Goal: Task Accomplishment & Management: Use online tool/utility

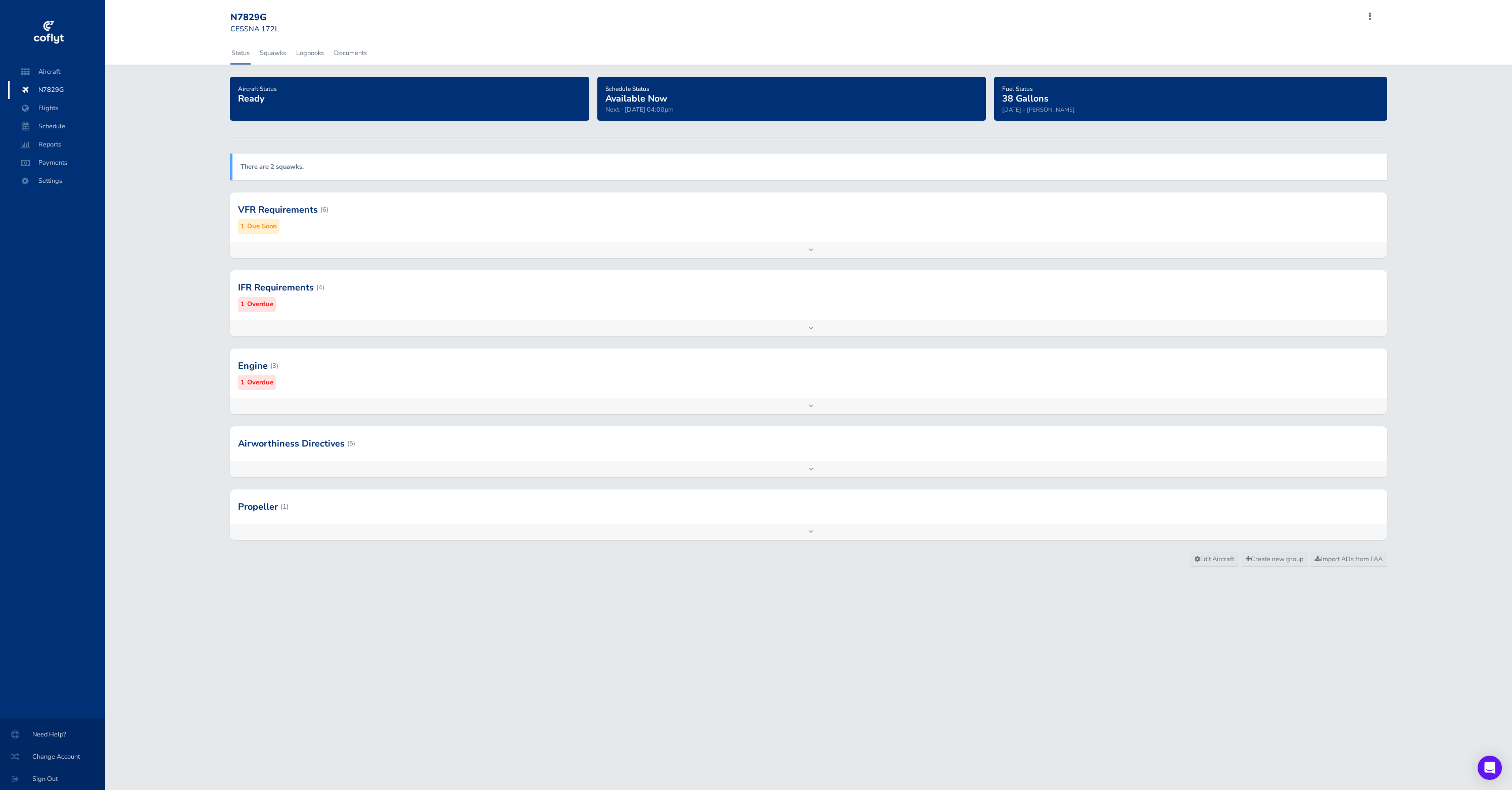
click at [492, 229] on div at bounding box center [808, 209] width 1157 height 49
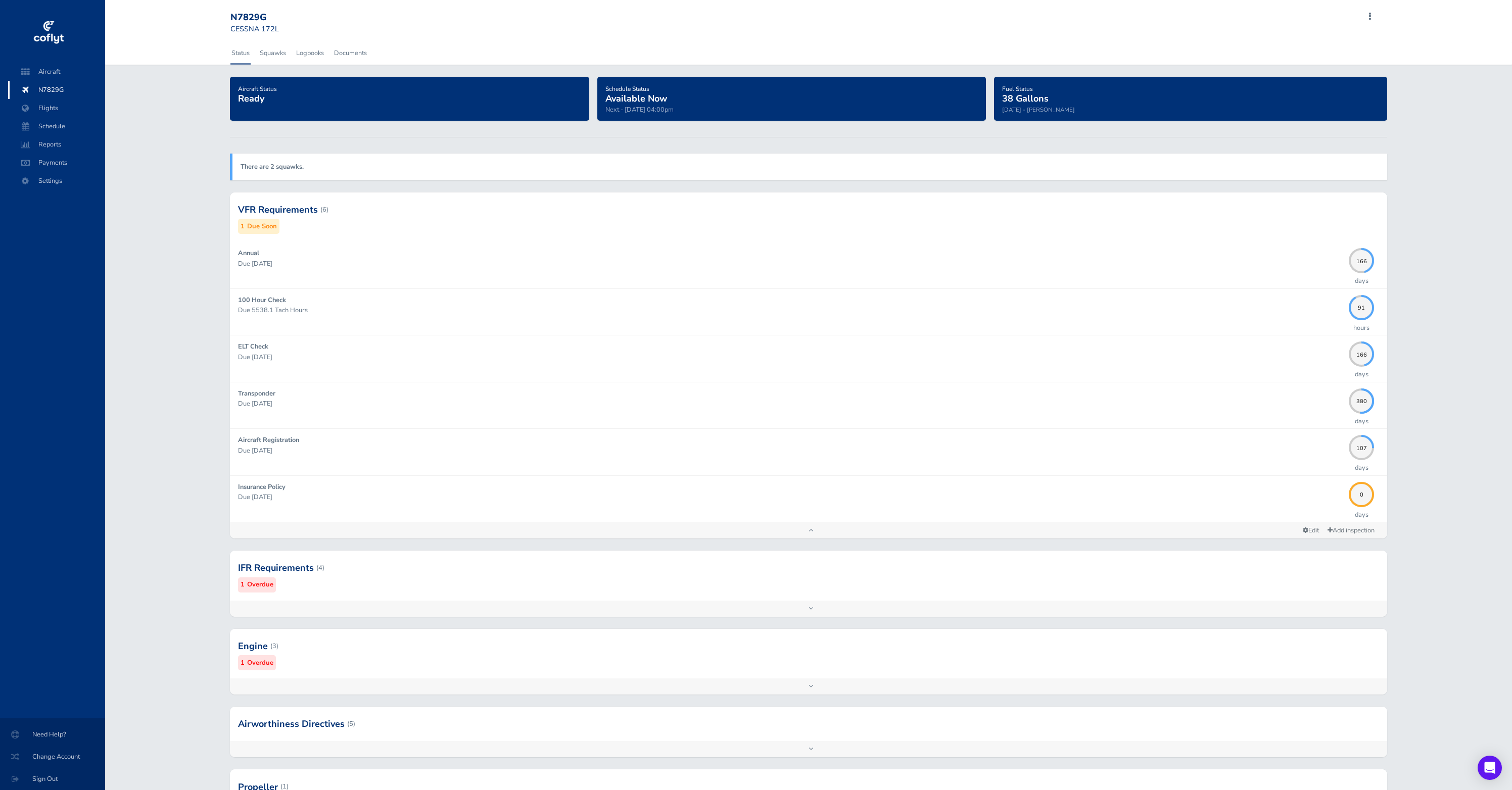
click at [808, 590] on div at bounding box center [808, 567] width 1157 height 49
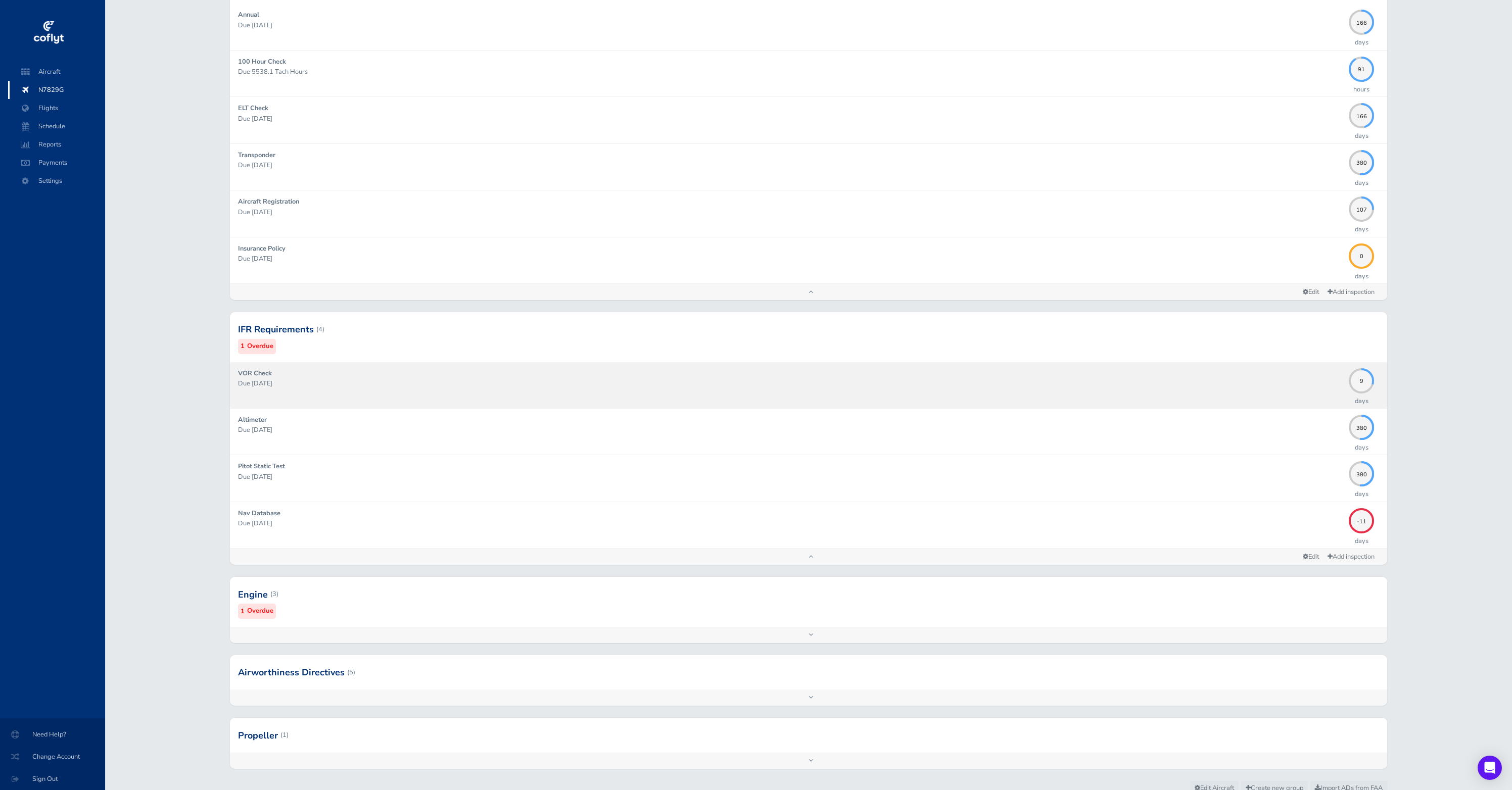
scroll to position [239, 0]
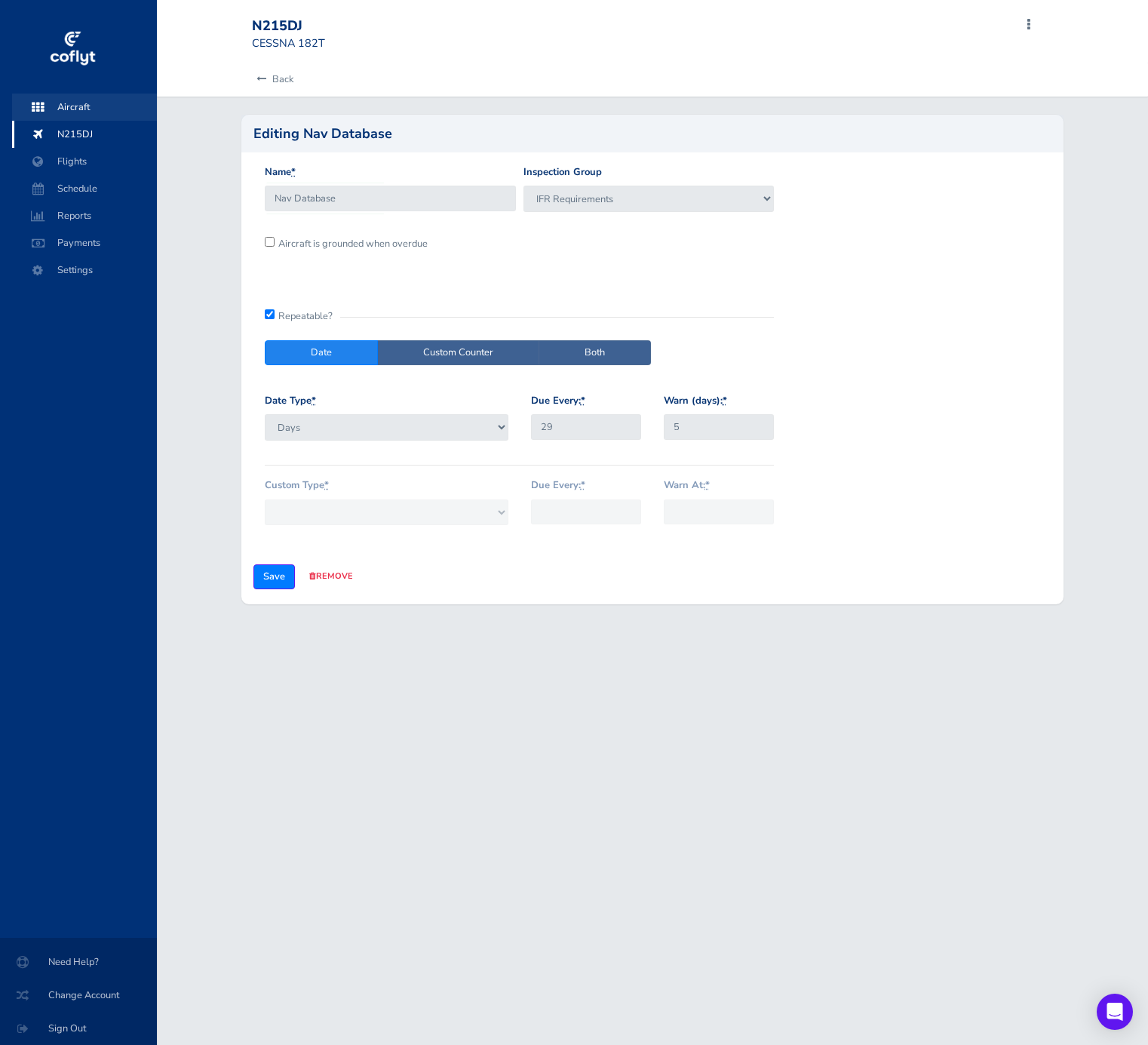
click at [104, 113] on span "Aircraft" at bounding box center [84, 107] width 114 height 27
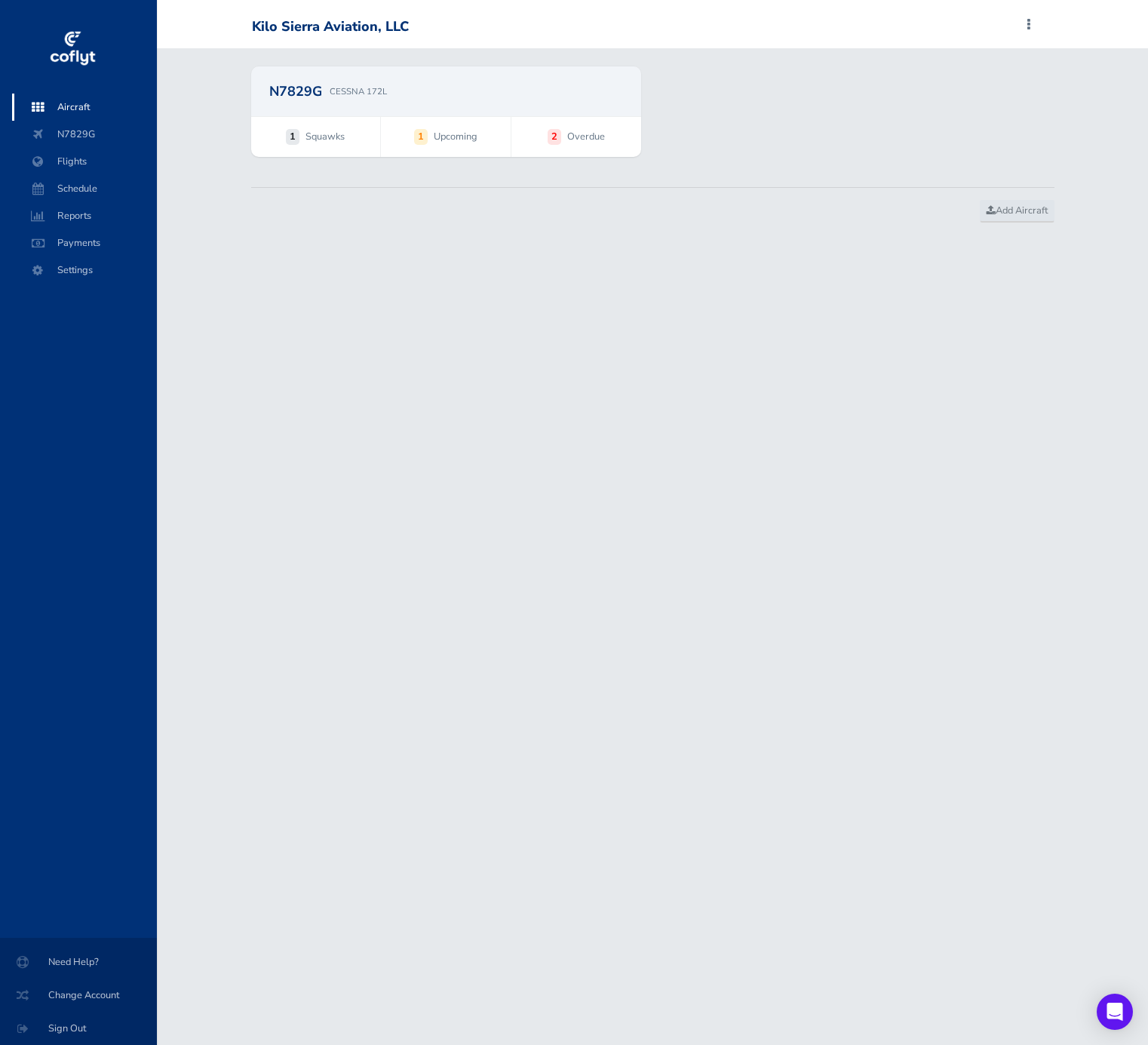
click at [421, 70] on div "N7829G CESSNA 172L" at bounding box center [446, 91] width 391 height 50
